Goal: Transaction & Acquisition: Purchase product/service

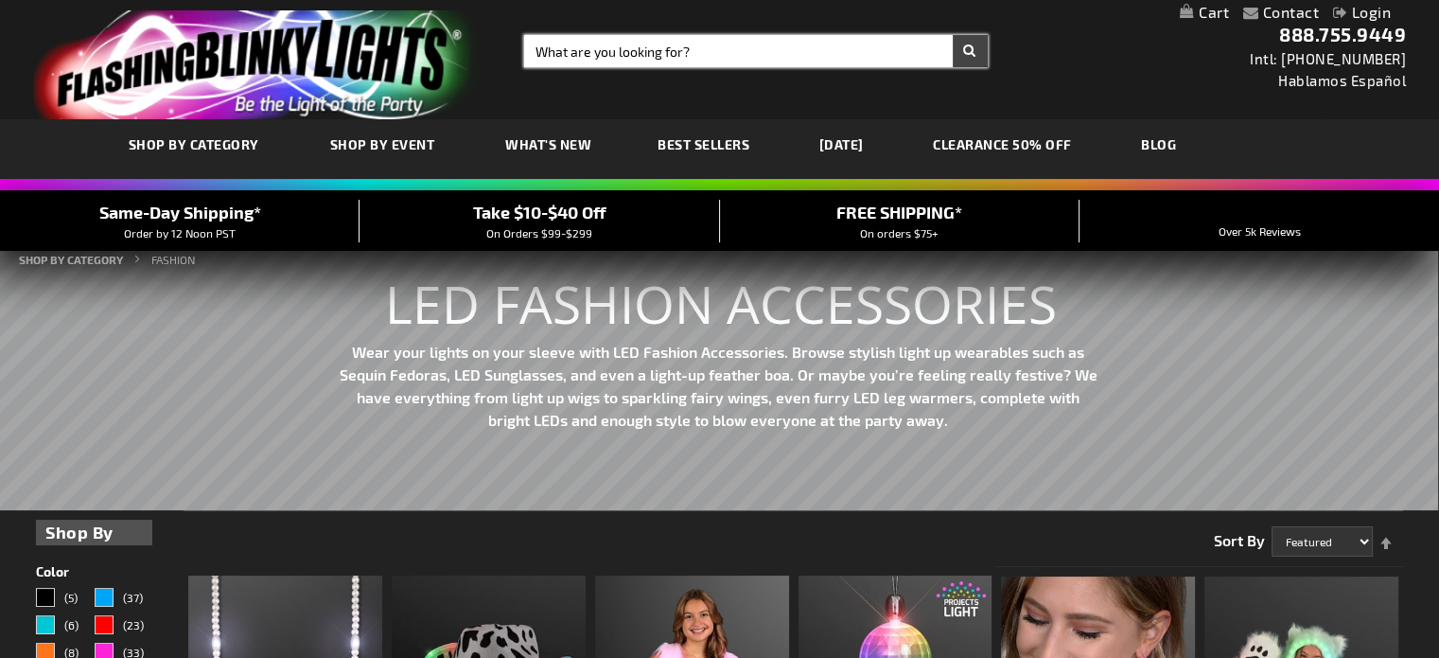
click at [686, 49] on input "Search" at bounding box center [756, 51] width 464 height 32
type input "l"
type input "cowboy hats"
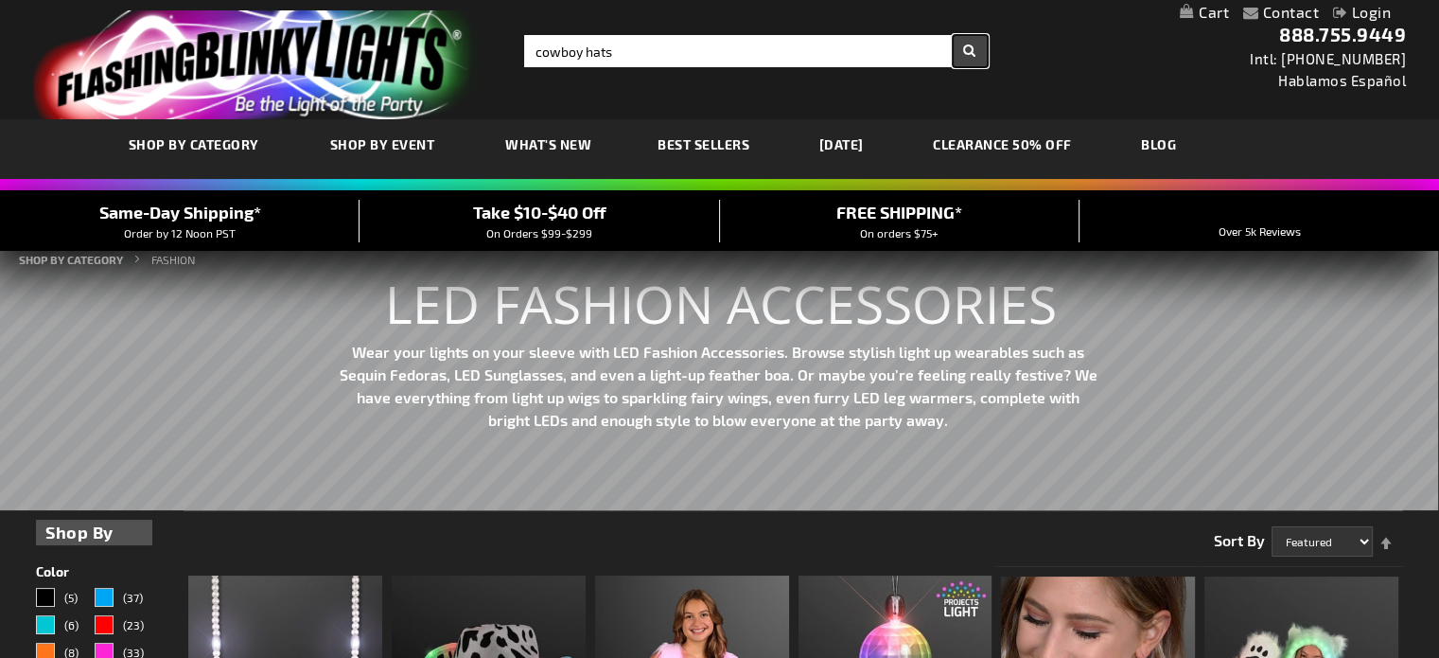
click at [973, 51] on button "Search" at bounding box center [970, 51] width 35 height 32
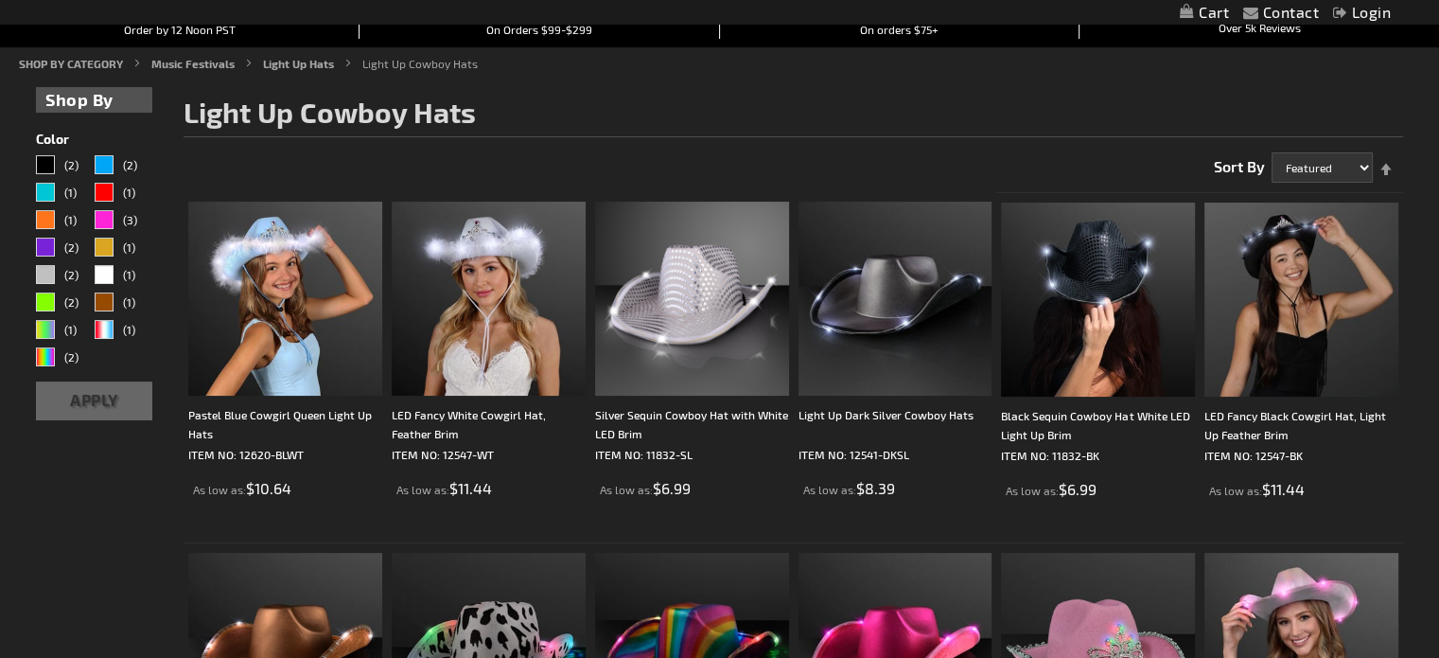
scroll to position [198, 0]
